Goal: Task Accomplishment & Management: Manage account settings

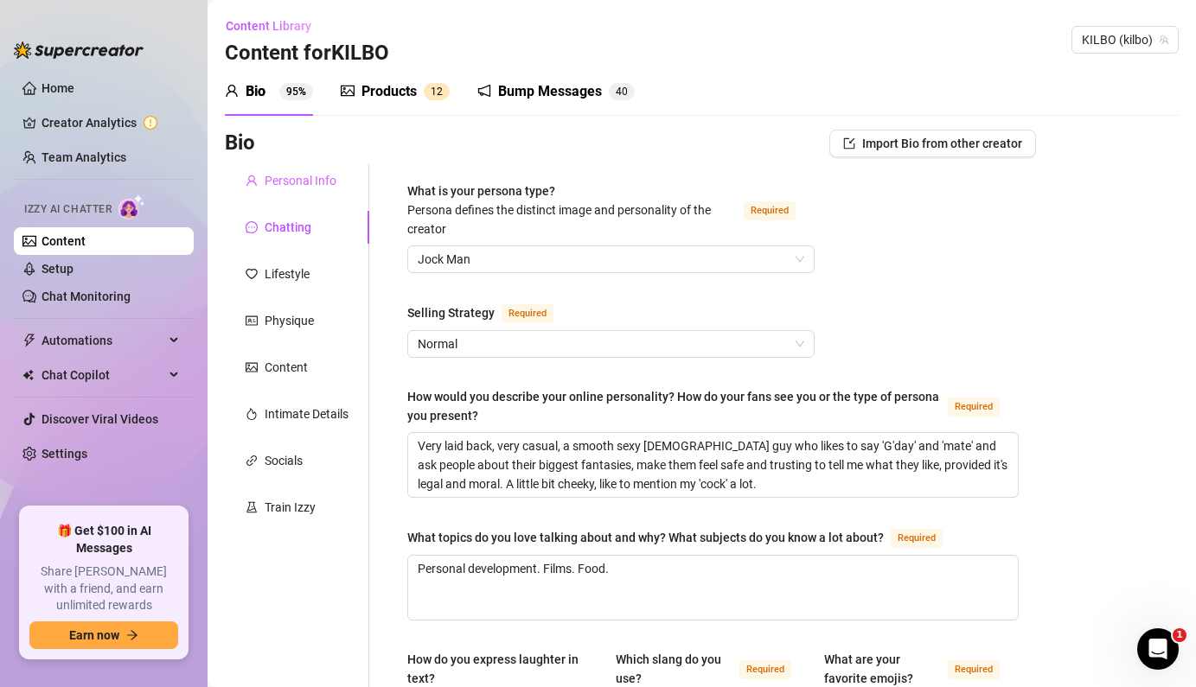
click at [321, 191] on div "Personal Info" at bounding box center [297, 180] width 144 height 33
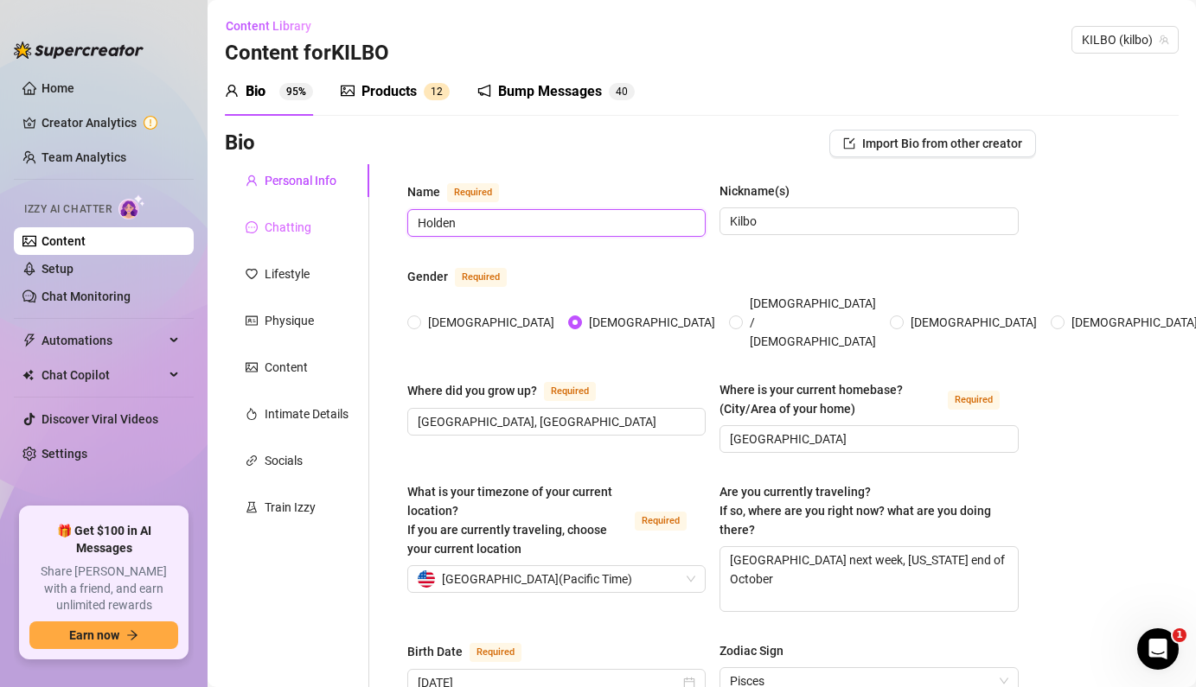
drag, startPoint x: 509, startPoint y: 220, endPoint x: 360, endPoint y: 215, distance: 149.7
click at [623, 227] on input "Holden" at bounding box center [555, 223] width 274 height 19
type input "[PERSON_NAME]"
click at [822, 241] on div "Name Required [PERSON_NAME] Nickname(s) [PERSON_NAME]" at bounding box center [712, 217] width 611 height 71
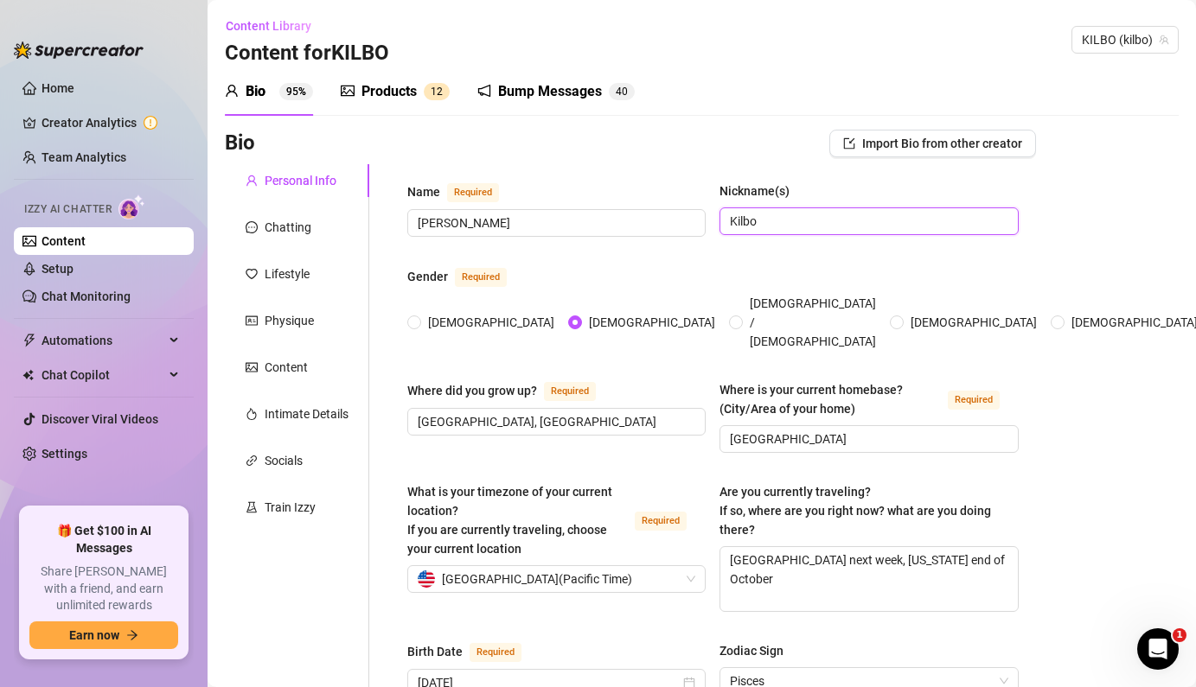
click at [806, 228] on input "Kilbo" at bounding box center [867, 221] width 274 height 19
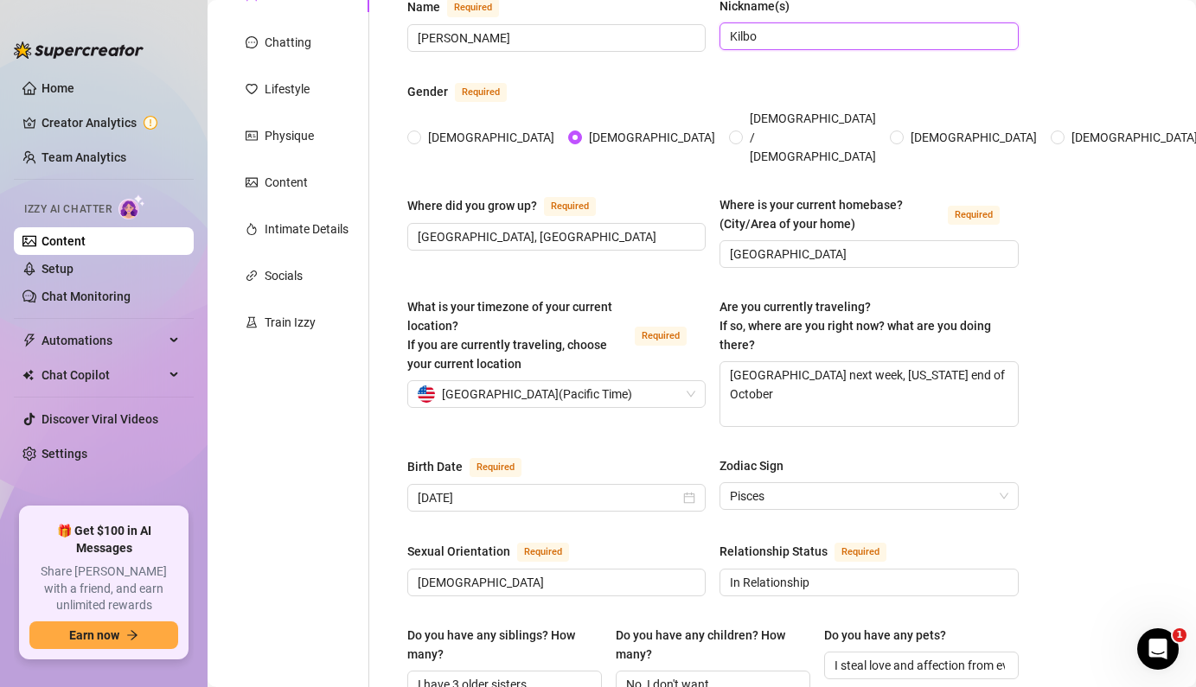
scroll to position [206, 0]
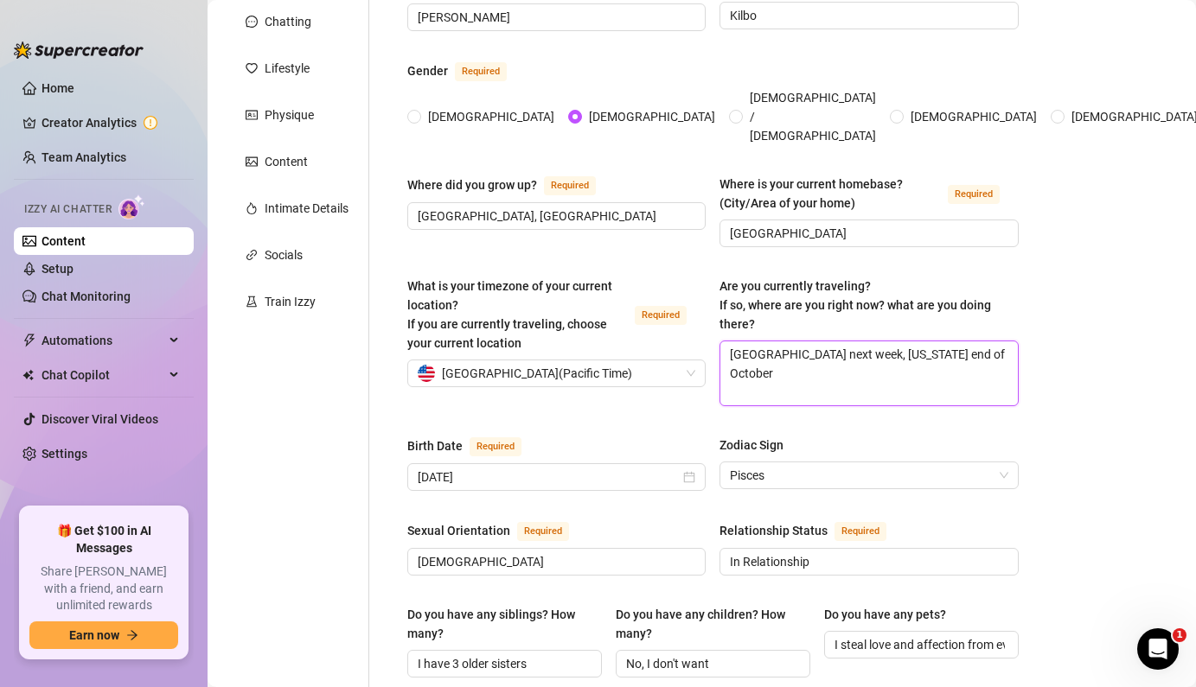
click at [993, 342] on textarea "[GEOGRAPHIC_DATA] next week, [US_STATE] end of October" at bounding box center [868, 374] width 297 height 64
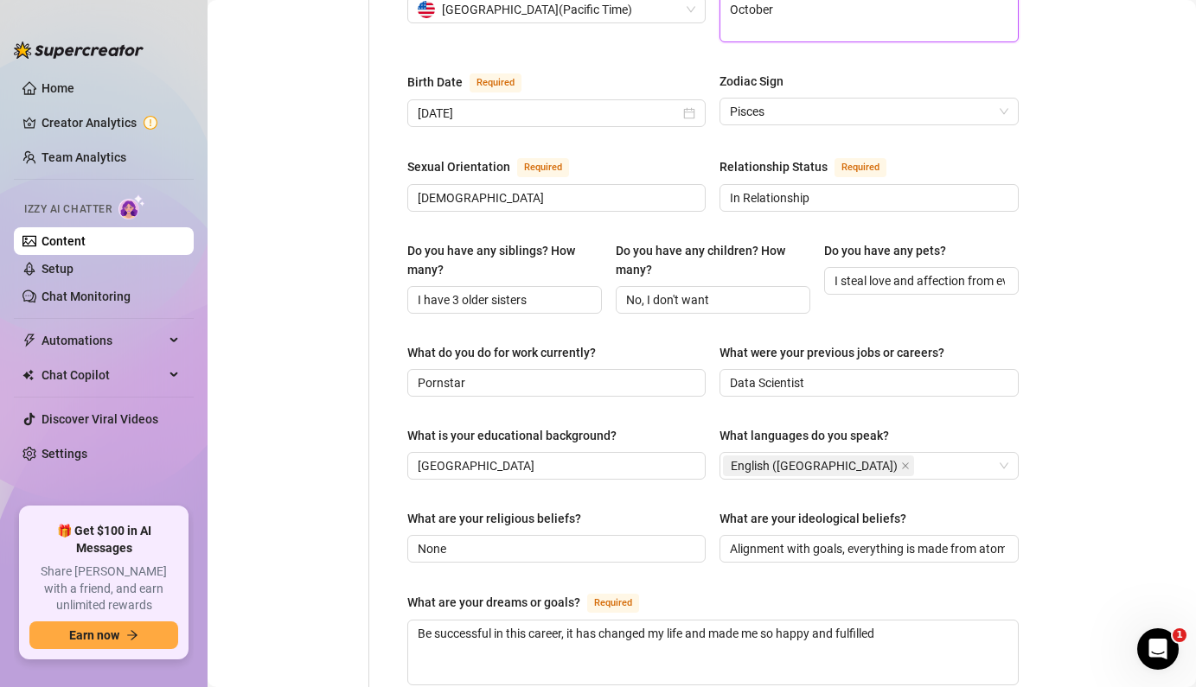
scroll to position [581, 0]
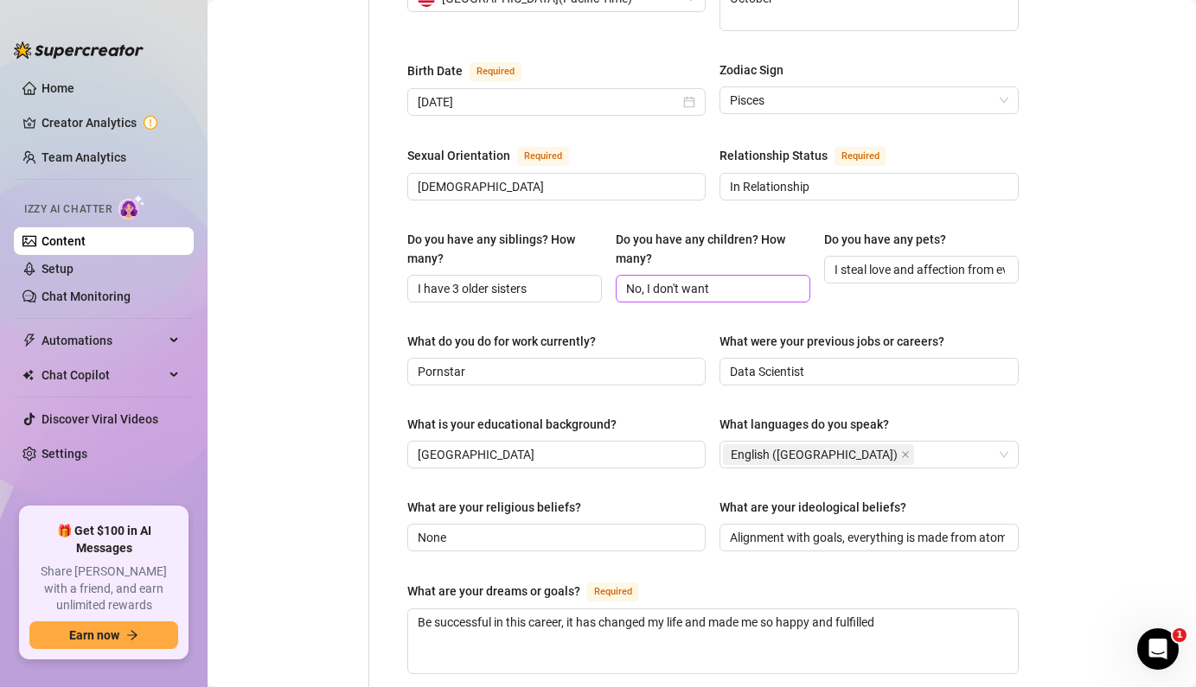
click at [727, 278] on span "No, I don't want" at bounding box center [713, 289] width 195 height 28
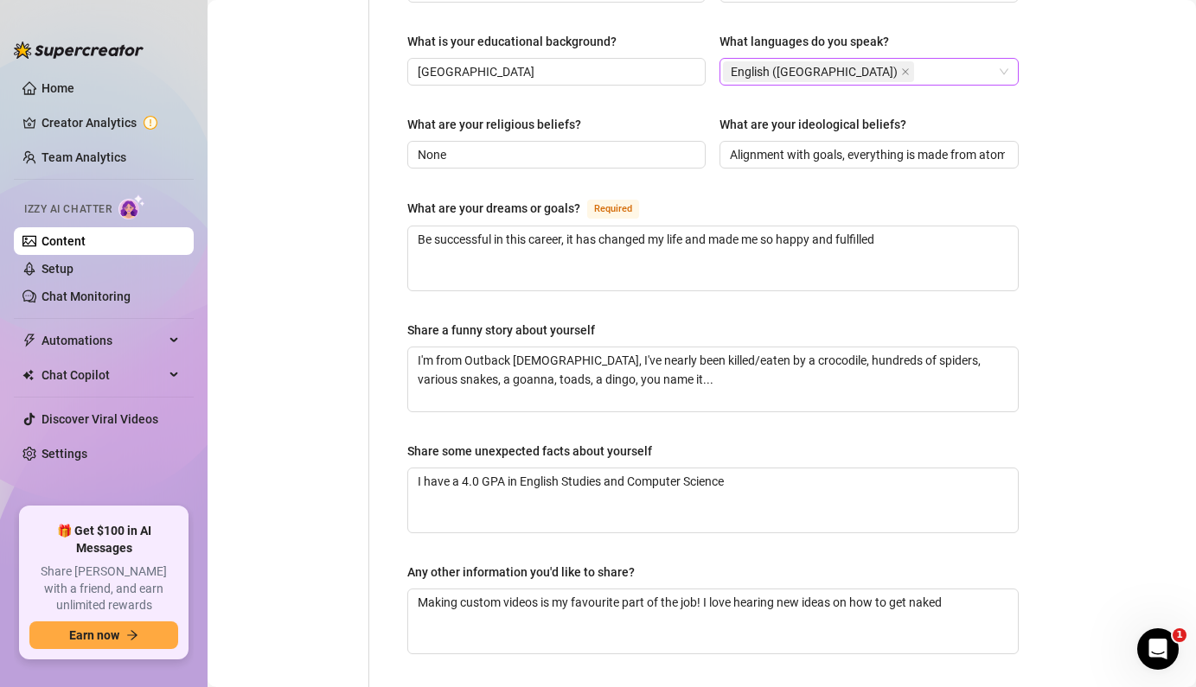
scroll to position [965, 0]
click at [938, 226] on textarea "Be successful in this career, it has changed my life and made me so happy and f…" at bounding box center [713, 258] width 610 height 64
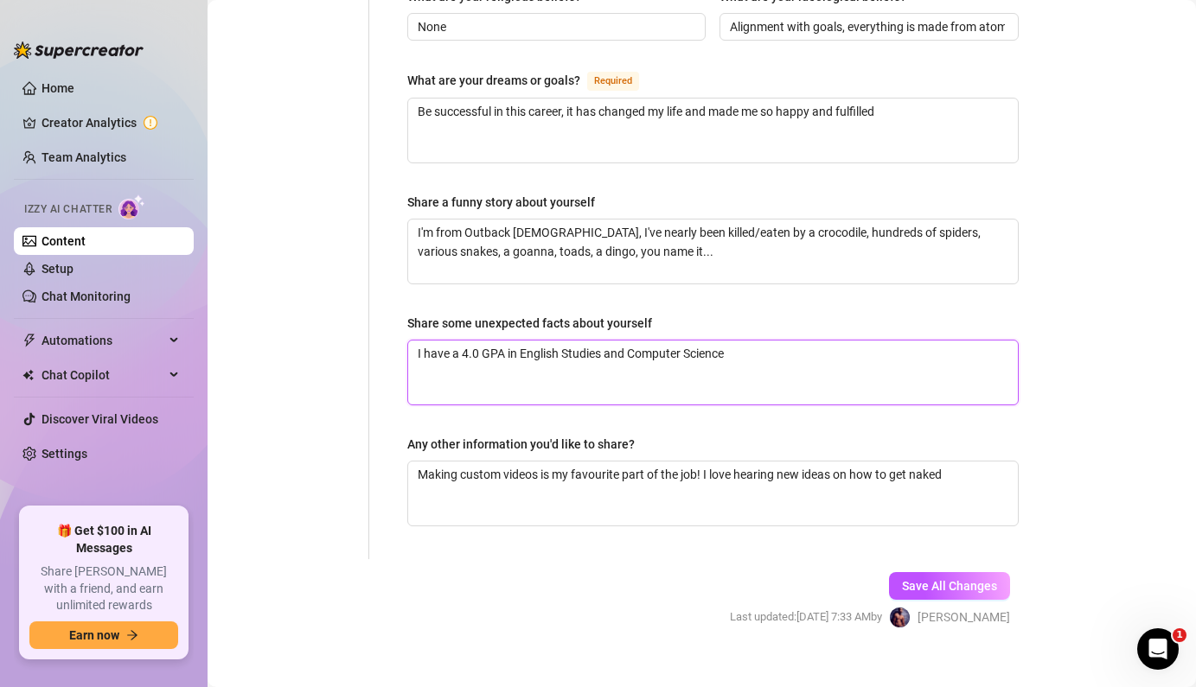
click at [809, 344] on textarea "I have a 4.0 GPA in English Studies and Computer Science" at bounding box center [713, 373] width 610 height 64
click at [980, 579] on span "Save All Changes" at bounding box center [949, 586] width 95 height 14
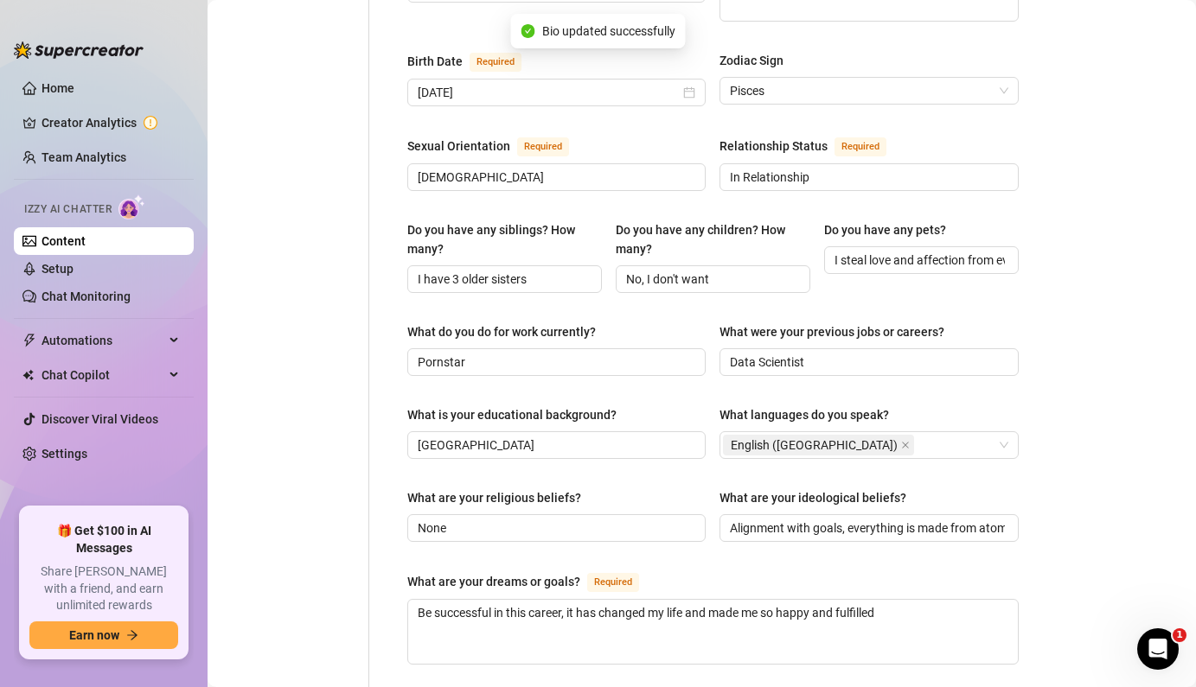
scroll to position [120, 0]
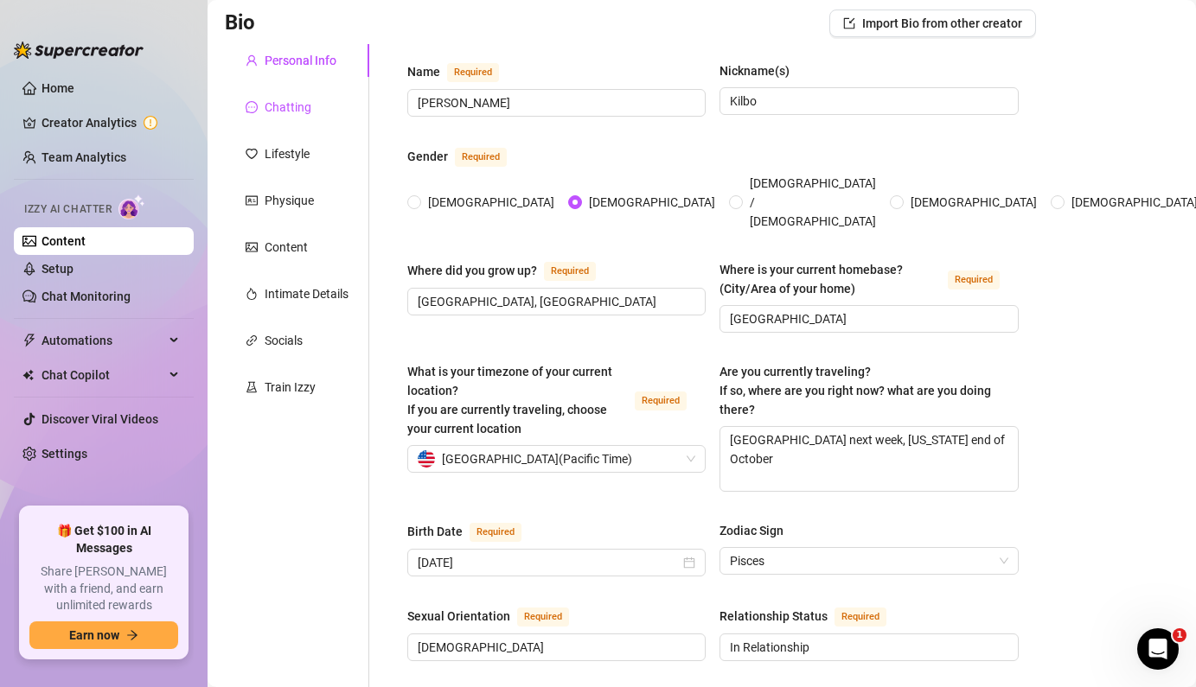
click at [272, 116] on div "Chatting" at bounding box center [288, 107] width 47 height 19
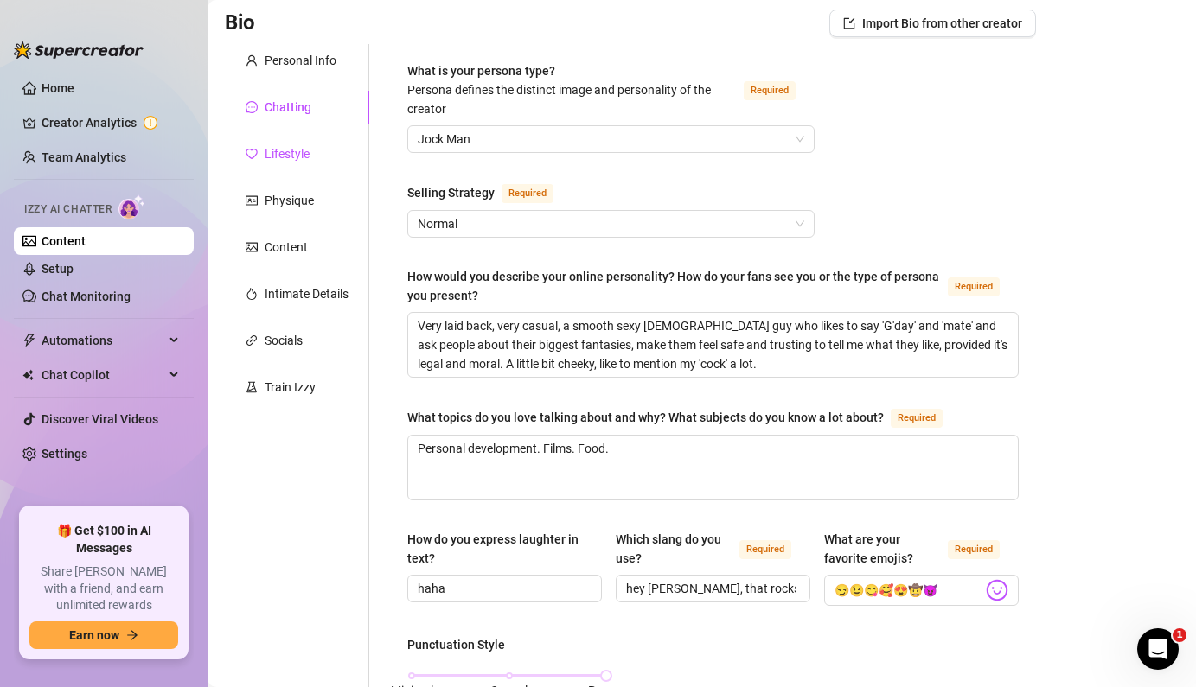
click at [275, 155] on div "Lifestyle" at bounding box center [287, 153] width 45 height 19
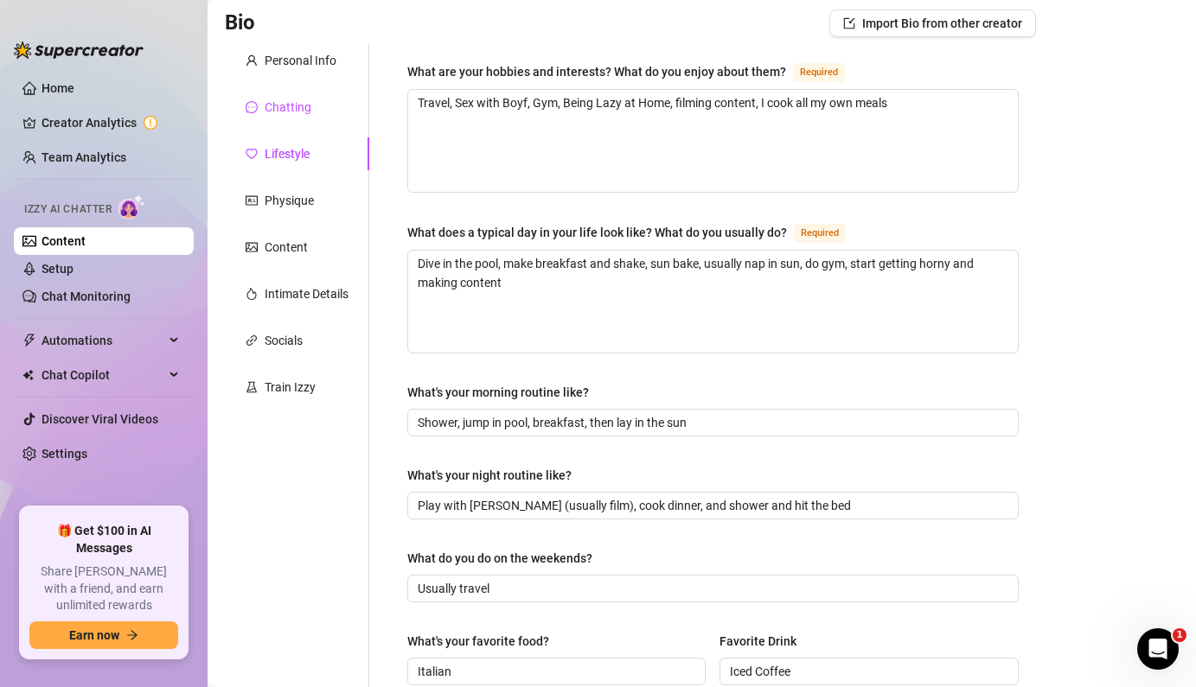
click at [291, 101] on div "Chatting" at bounding box center [288, 107] width 47 height 19
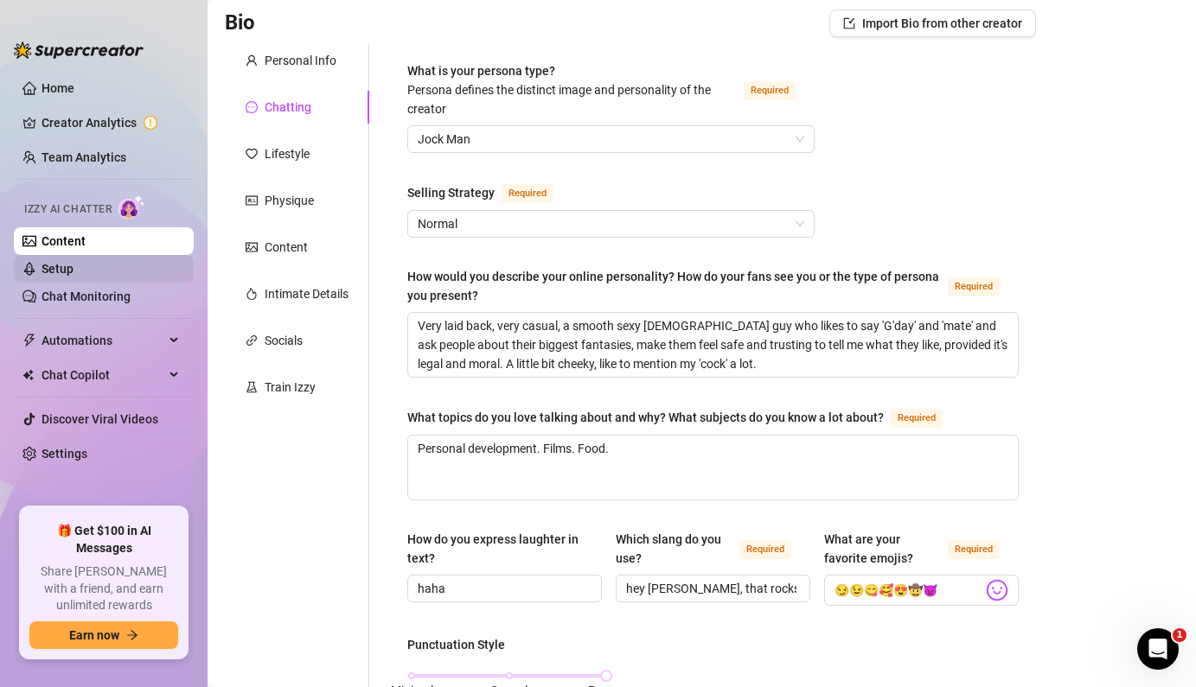
click at [74, 271] on link "Setup" at bounding box center [58, 269] width 32 height 14
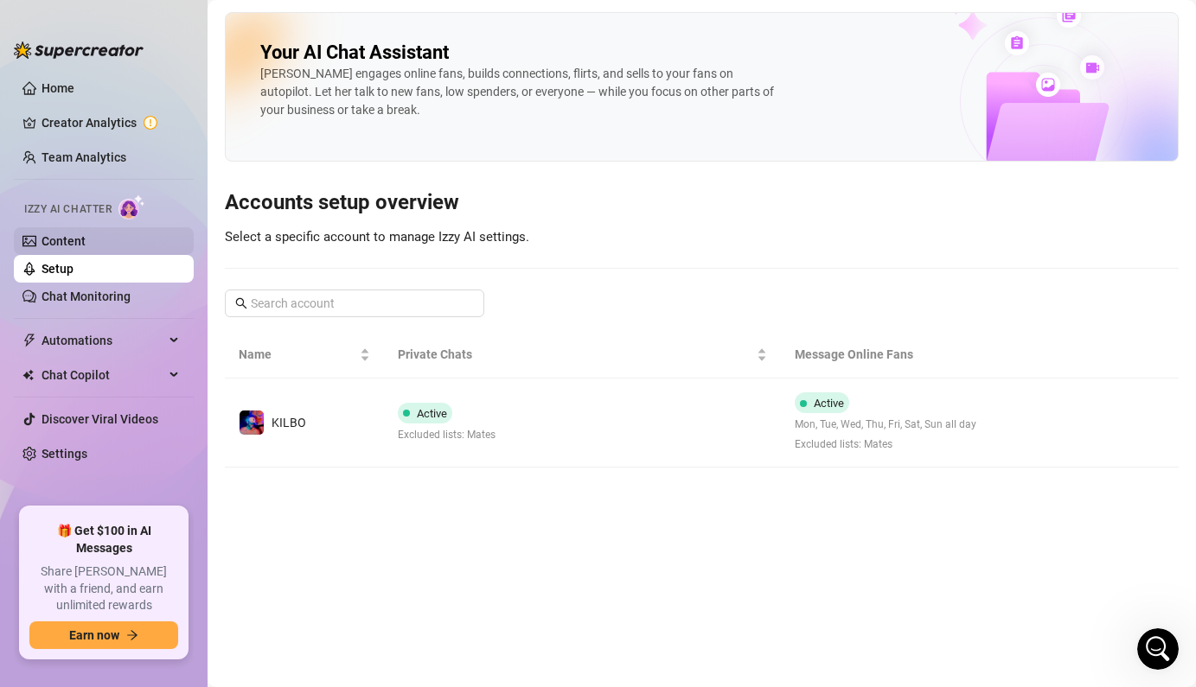
click at [86, 234] on link "Content" at bounding box center [64, 241] width 44 height 14
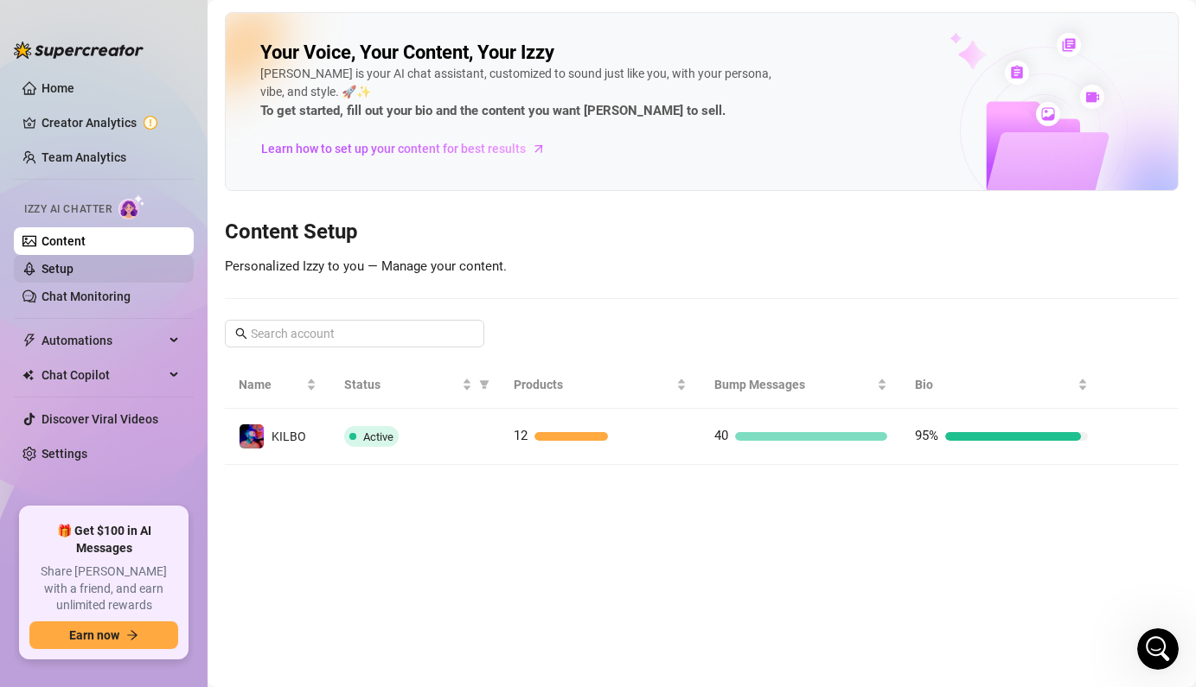
click at [74, 270] on link "Setup" at bounding box center [58, 269] width 32 height 14
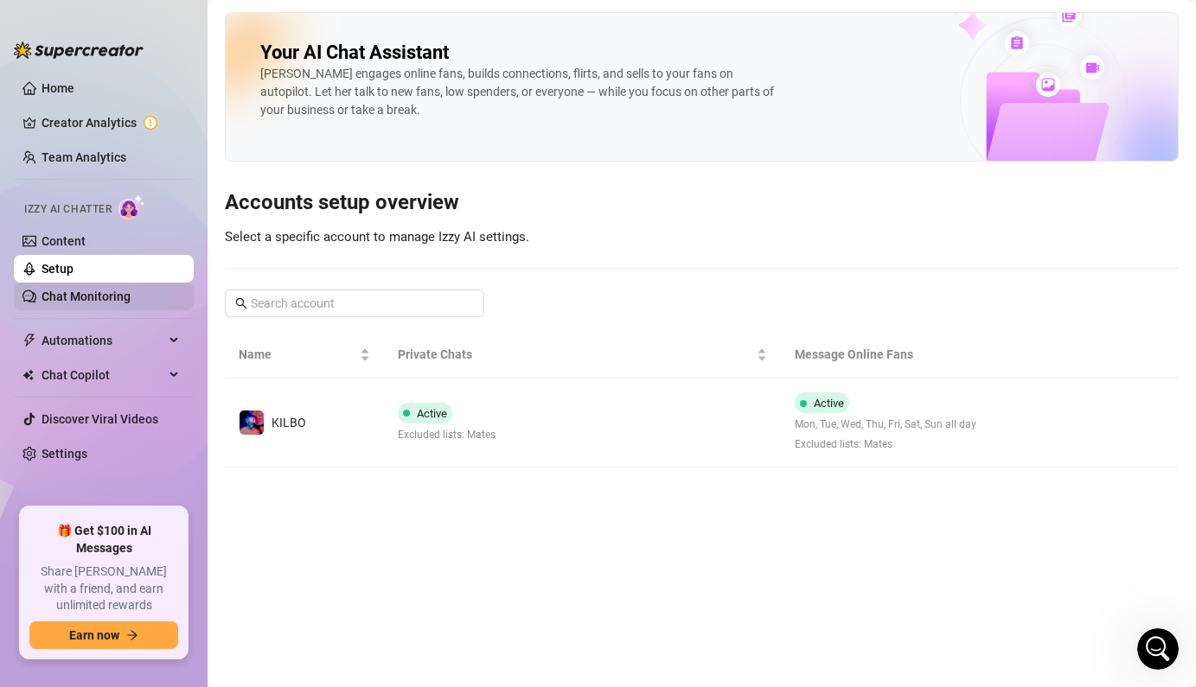
click at [123, 302] on link "Chat Monitoring" at bounding box center [86, 297] width 89 height 14
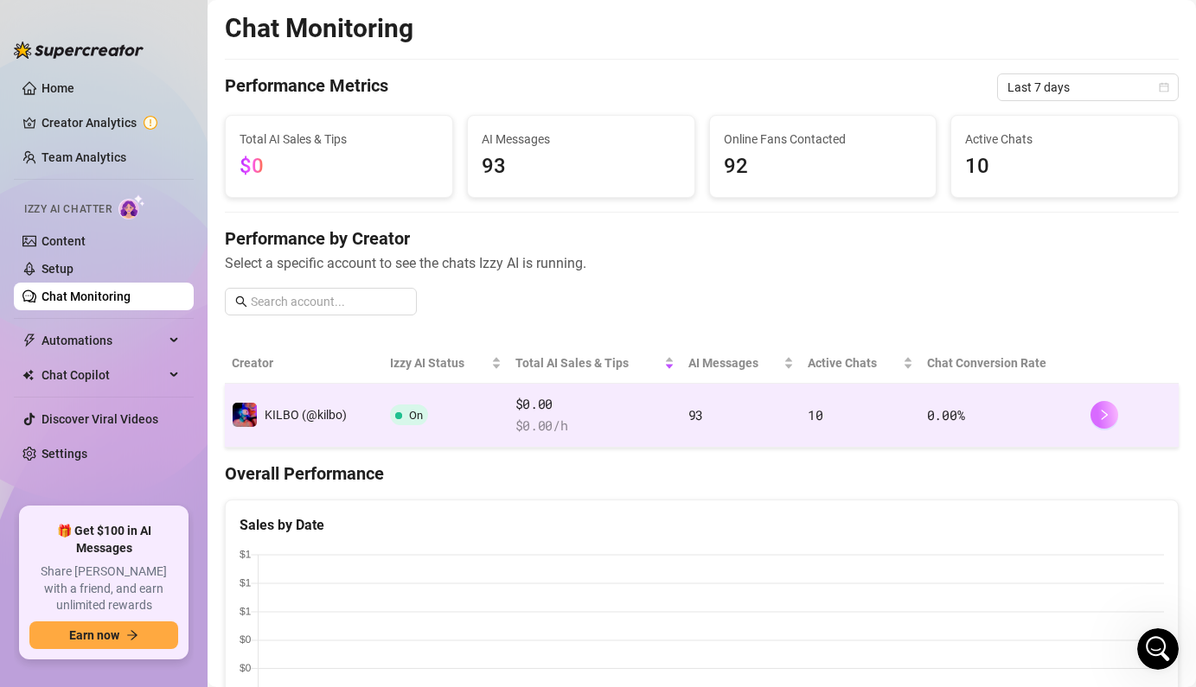
click at [1108, 417] on icon "right" at bounding box center [1104, 415] width 12 height 12
